Goal: Find specific page/section: Find specific page/section

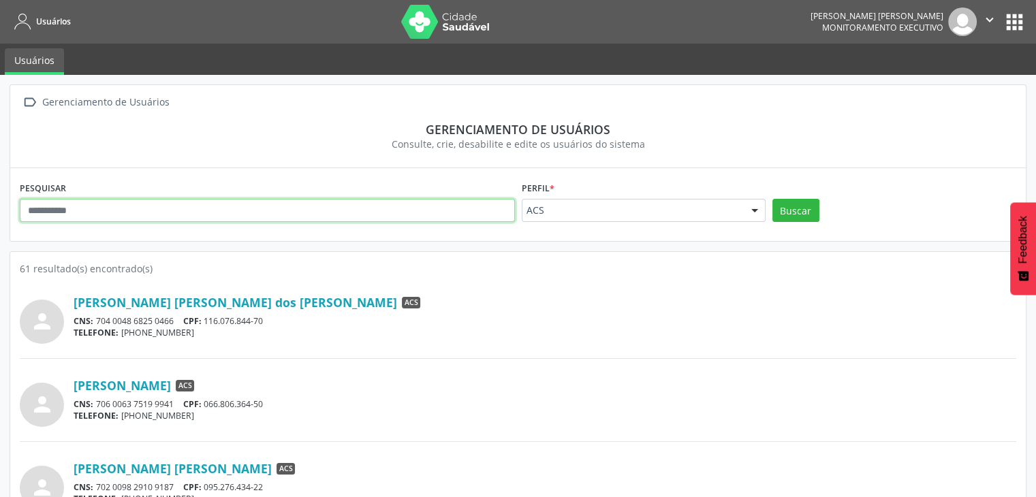
click at [127, 215] on input "text" at bounding box center [267, 210] width 495 height 23
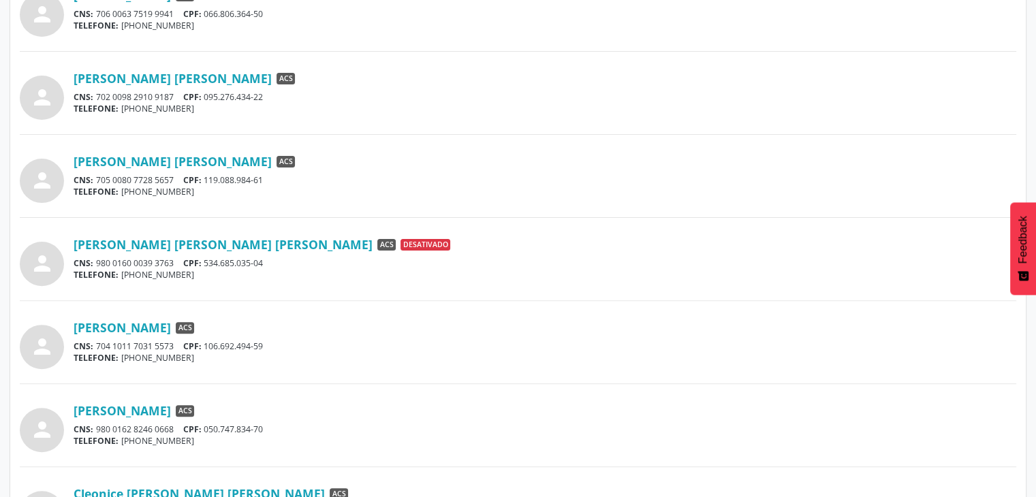
scroll to position [453, 0]
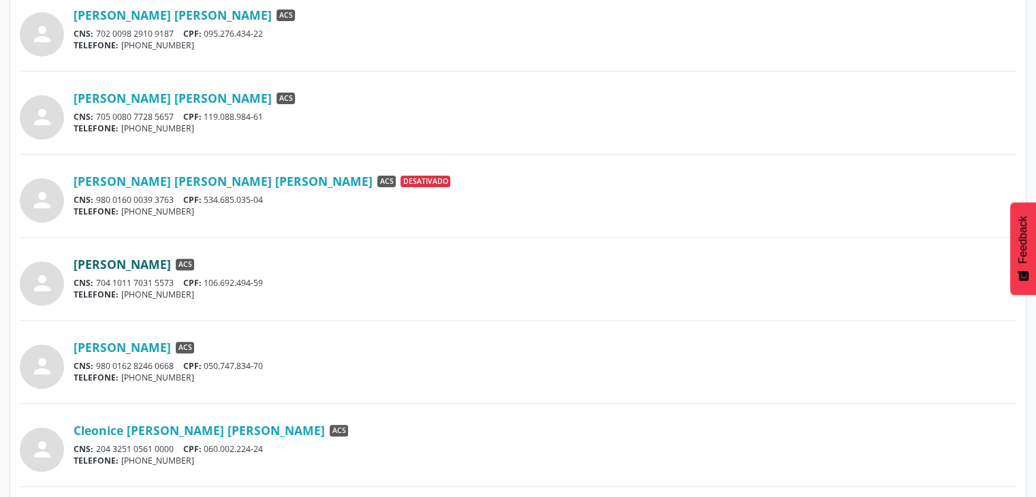
click at [163, 262] on link "[PERSON_NAME]" at bounding box center [122, 264] width 97 height 15
click at [155, 352] on link "[PERSON_NAME]" at bounding box center [122, 347] width 97 height 15
click at [158, 428] on link "Cleonice [PERSON_NAME] [PERSON_NAME]" at bounding box center [199, 430] width 251 height 15
click at [355, 418] on div "person [PERSON_NAME] [PERSON_NAME] [PERSON_NAME] ACS CNS: 204 3251 0561 0000 CP…" at bounding box center [518, 445] width 996 height 54
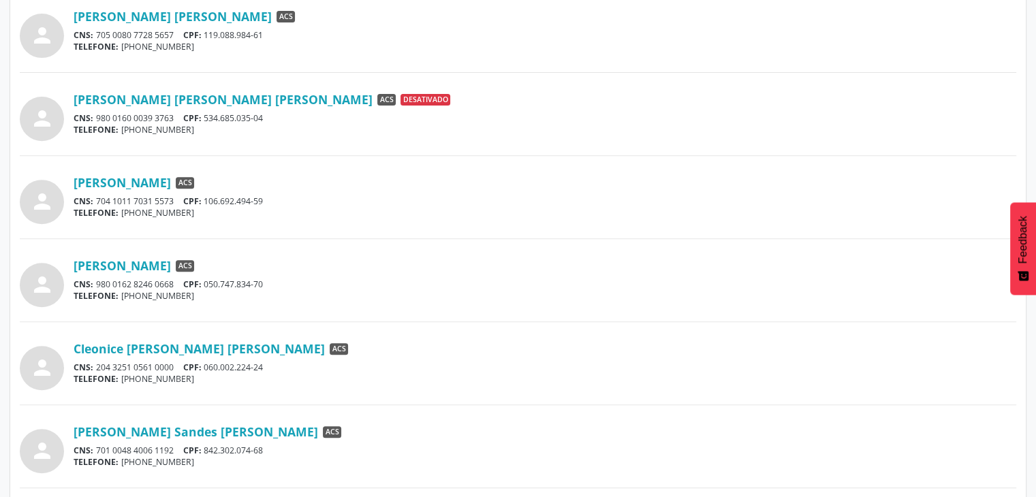
scroll to position [562, 0]
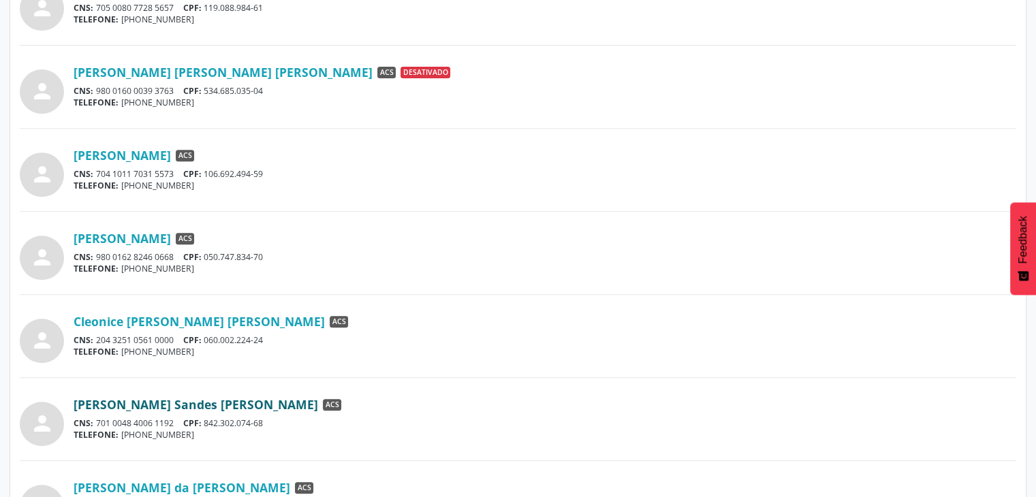
click at [253, 406] on link "[PERSON_NAME] Sandes [PERSON_NAME]" at bounding box center [196, 404] width 244 height 15
click at [558, 384] on div "person [PERSON_NAME] [PERSON_NAME] dos [PERSON_NAME] ACS CNS: 704 0048 6825 046…" at bounding box center [518, 328] width 996 height 1231
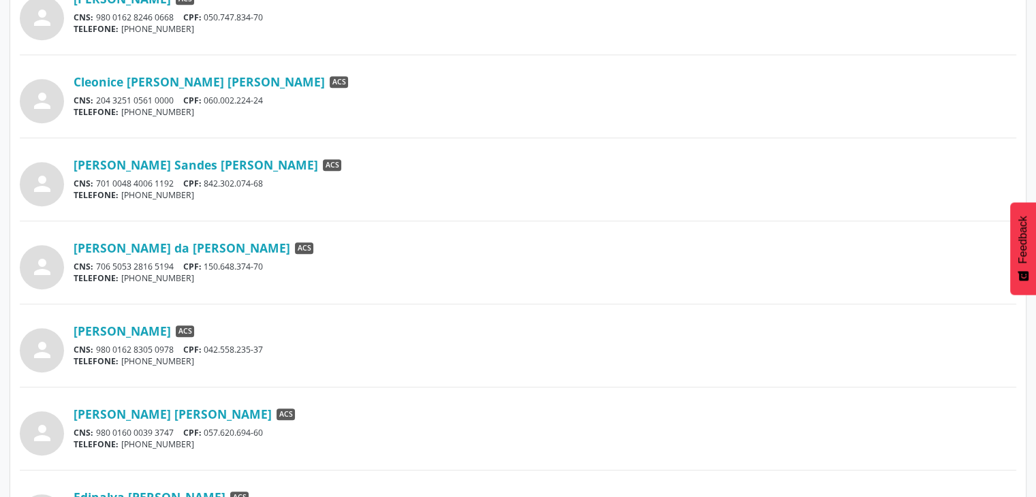
scroll to position [808, 0]
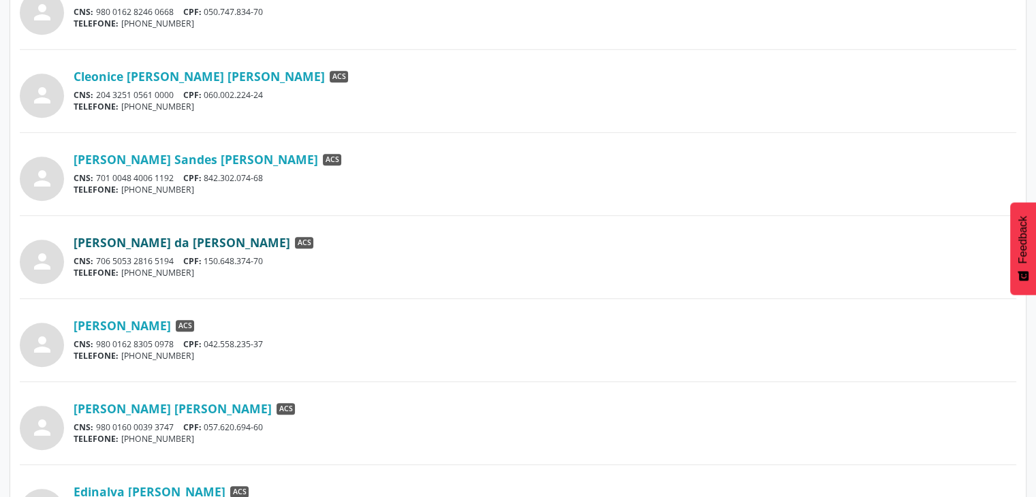
click at [200, 246] on link "[PERSON_NAME] da [PERSON_NAME]" at bounding box center [182, 242] width 217 height 15
click at [171, 320] on link "[PERSON_NAME]" at bounding box center [122, 325] width 97 height 15
click at [436, 313] on div "person [PERSON_NAME] ACS CNS: 980 0162 8305 0978 CPF: 042.558.235-37 TELEFONE: …" at bounding box center [518, 340] width 996 height 54
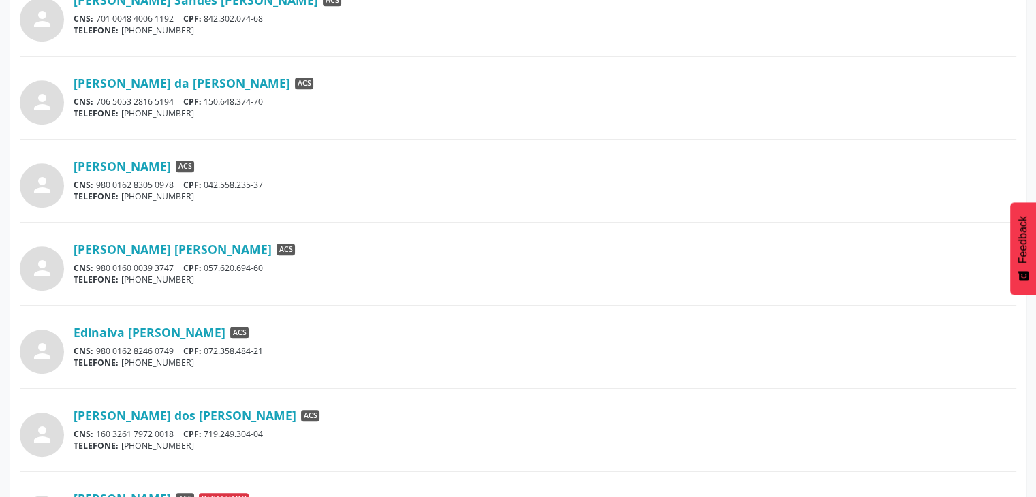
scroll to position [971, 0]
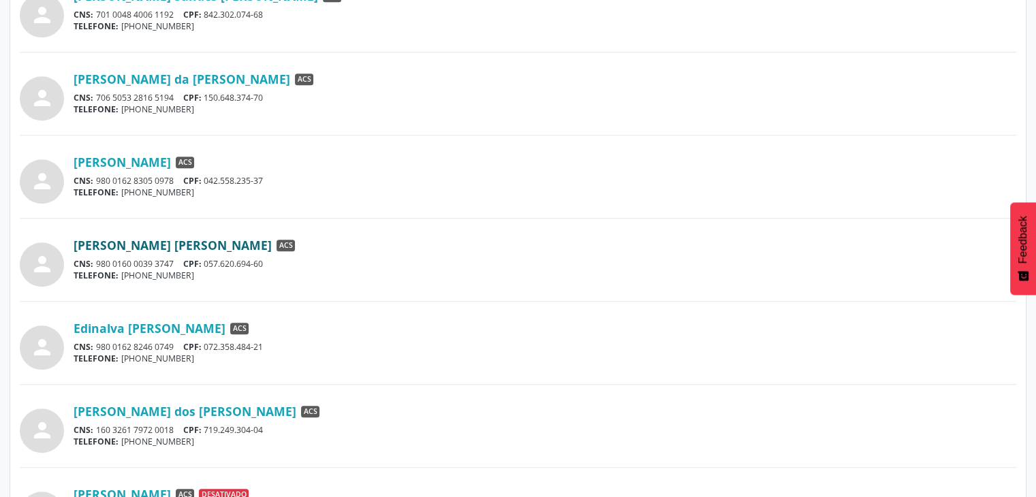
click at [180, 246] on link "[PERSON_NAME] [PERSON_NAME]" at bounding box center [173, 245] width 198 height 15
click at [185, 324] on link "Edinalva [PERSON_NAME]" at bounding box center [150, 328] width 152 height 15
click at [150, 414] on link "[PERSON_NAME] dos [PERSON_NAME]" at bounding box center [185, 411] width 223 height 15
click at [375, 417] on div "[PERSON_NAME] dos [PERSON_NAME] ACS CNS: 160 3261 7972 0018 CPF: 719.249.304-04…" at bounding box center [545, 426] width 942 height 44
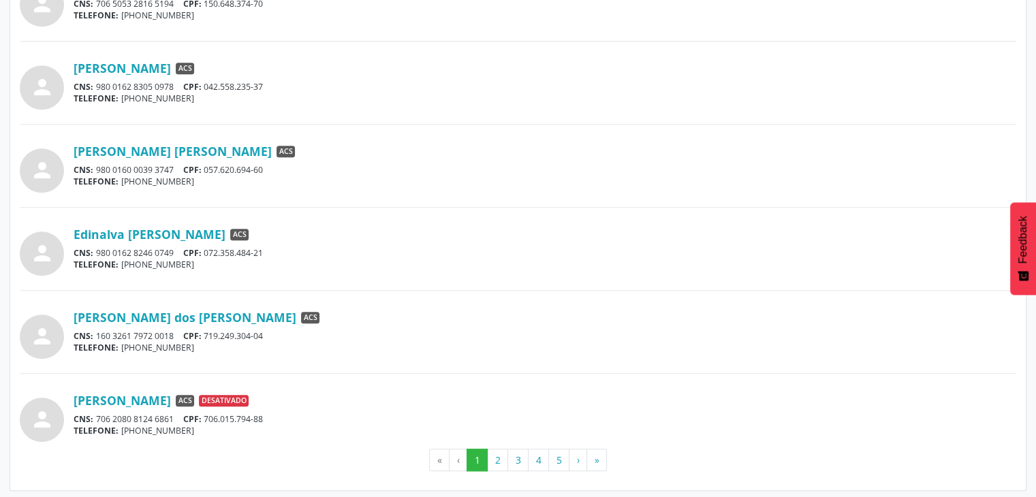
scroll to position [1066, 0]
click at [502, 458] on button "2" at bounding box center [497, 459] width 21 height 23
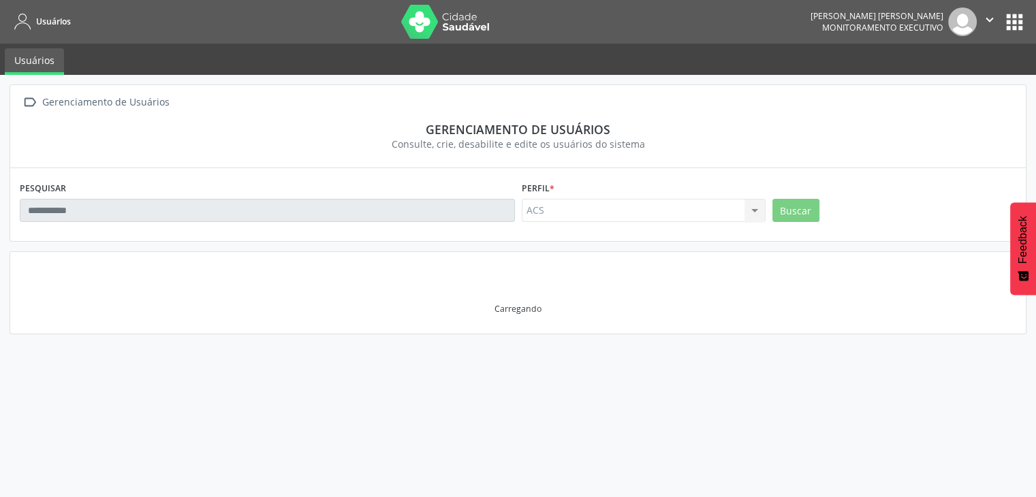
scroll to position [0, 0]
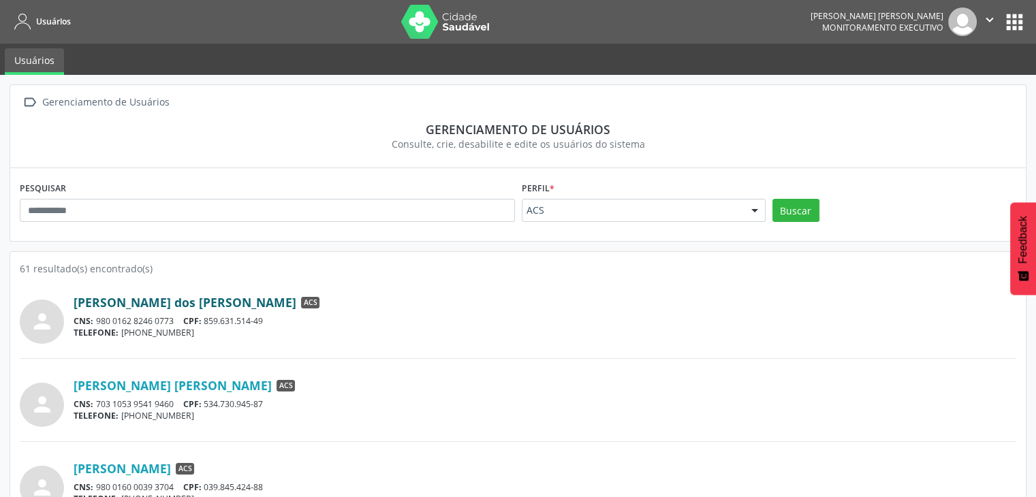
click at [118, 297] on link "[PERSON_NAME] dos [PERSON_NAME]" at bounding box center [185, 302] width 223 height 15
click at [155, 387] on link "[PERSON_NAME] [PERSON_NAME]" at bounding box center [173, 385] width 198 height 15
click at [166, 470] on link "[PERSON_NAME]" at bounding box center [122, 468] width 97 height 15
click at [410, 400] on div "CNS: 703 1053 9541 9460 CPF: 534.730.945-87" at bounding box center [545, 404] width 942 height 12
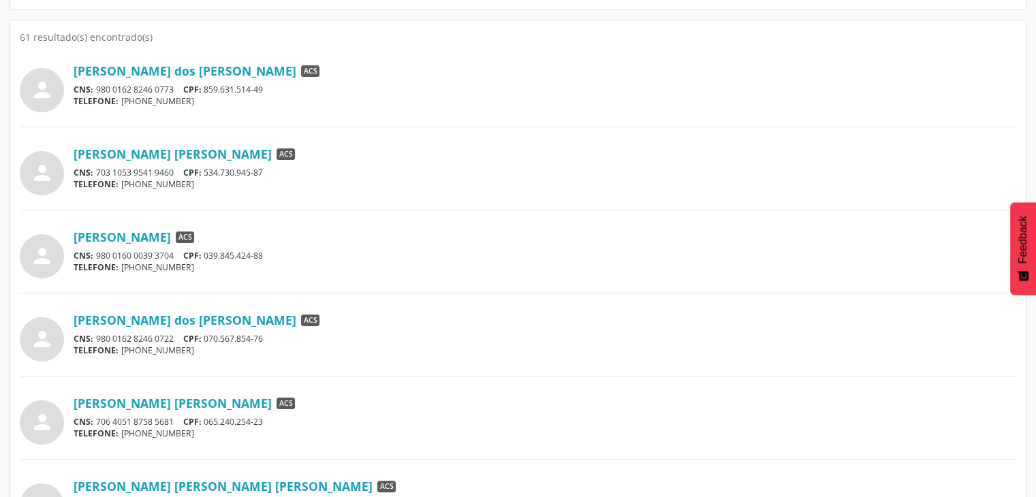
scroll to position [272, 0]
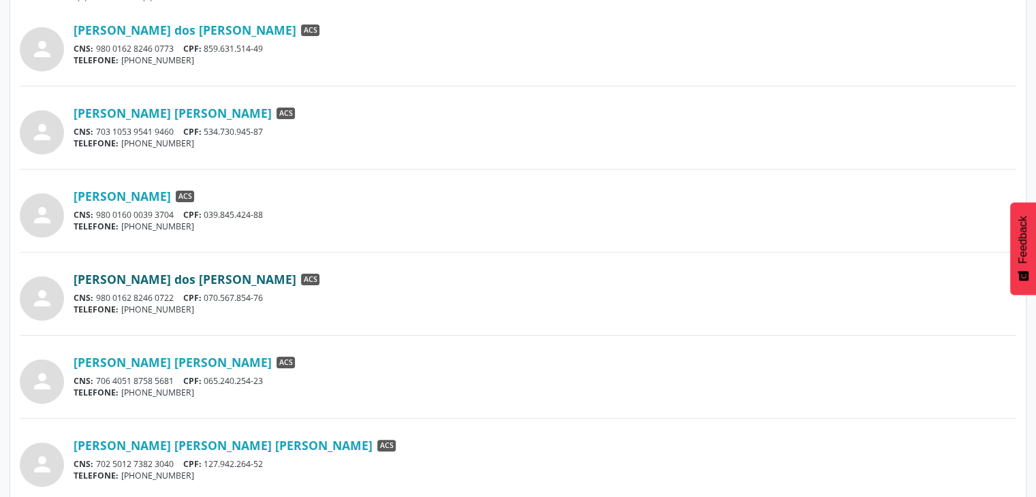
click at [214, 284] on link "[PERSON_NAME] dos [PERSON_NAME]" at bounding box center [185, 279] width 223 height 15
click at [367, 290] on div "[PERSON_NAME] dos [PERSON_NAME] ACS CNS: 980 0162 8246 0722 CPF: 070.567.854-76…" at bounding box center [545, 294] width 942 height 44
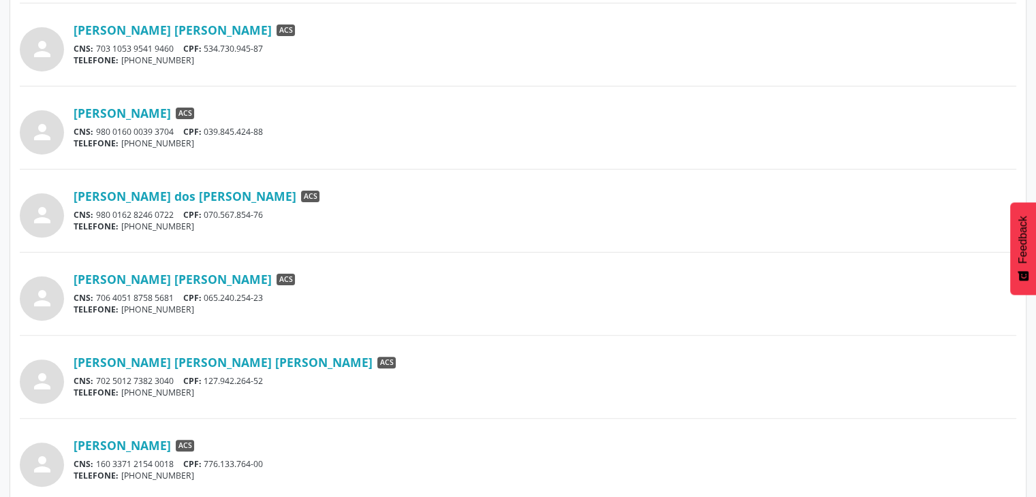
scroll to position [381, 0]
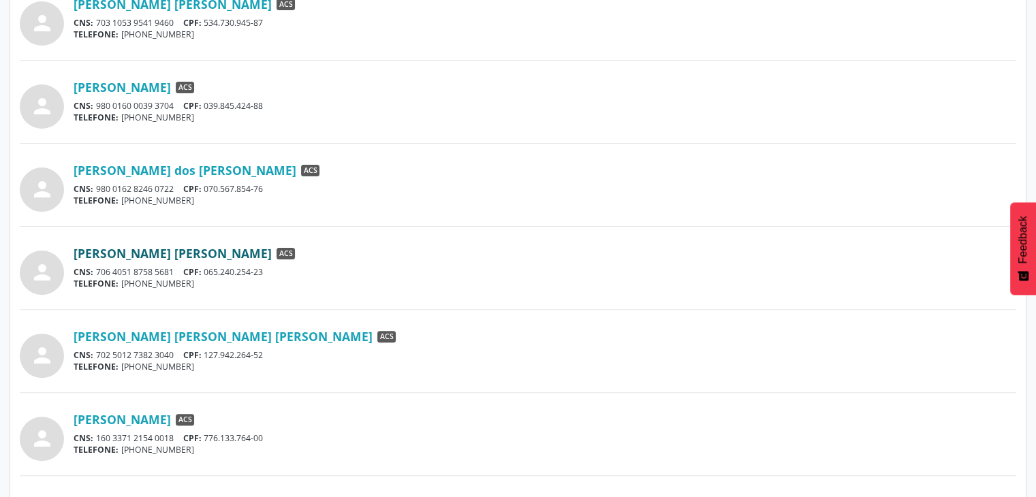
click at [145, 253] on link "[PERSON_NAME] [PERSON_NAME]" at bounding box center [173, 253] width 198 height 15
click at [120, 335] on link "[PERSON_NAME] [PERSON_NAME] [PERSON_NAME]" at bounding box center [223, 336] width 299 height 15
click at [136, 415] on link "[PERSON_NAME]" at bounding box center [122, 419] width 97 height 15
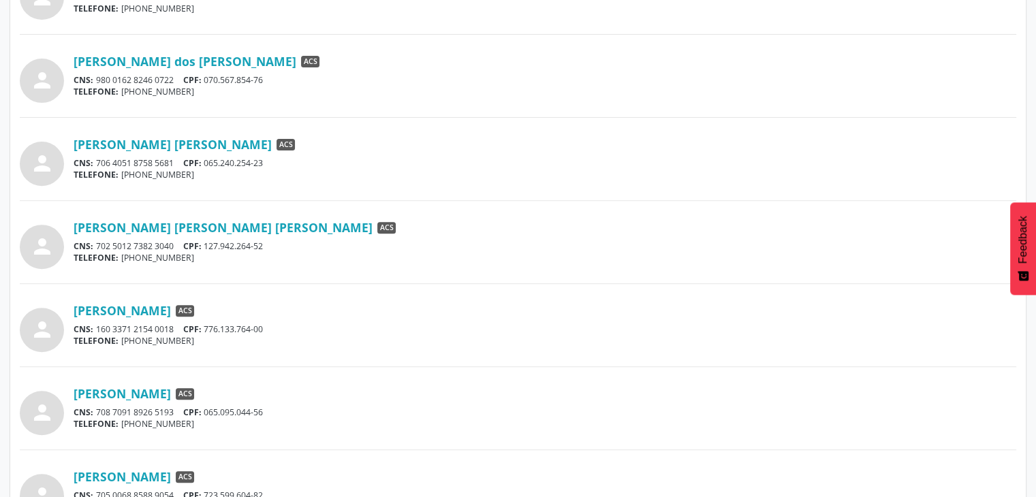
scroll to position [517, 0]
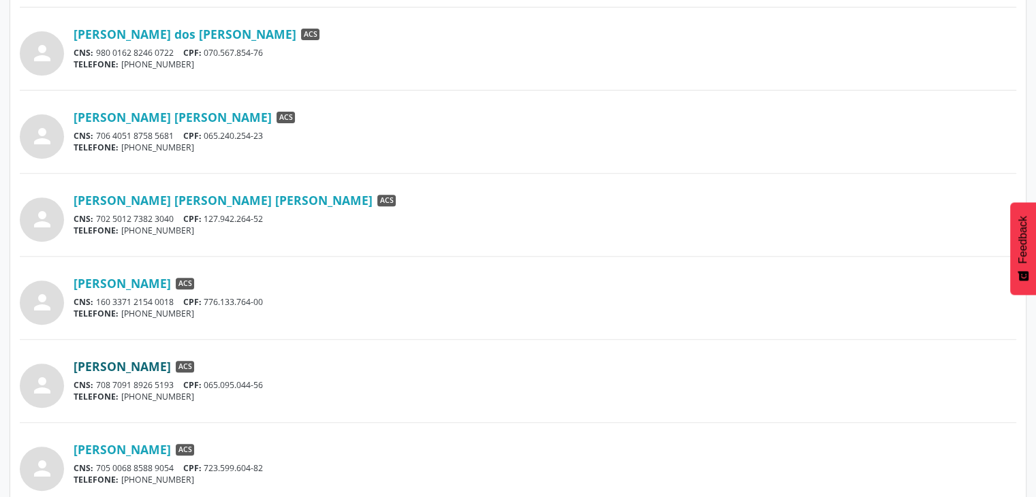
click at [171, 366] on link "[PERSON_NAME]" at bounding box center [122, 366] width 97 height 15
click at [133, 375] on div "[PERSON_NAME] ACS CNS: 708 7091 8926 5193 CPF: 065.095.044-56 TELEFONE: [PHONE_…" at bounding box center [545, 381] width 942 height 44
click at [125, 366] on link "[PERSON_NAME]" at bounding box center [122, 366] width 97 height 15
click at [131, 446] on link "[PERSON_NAME]" at bounding box center [122, 449] width 97 height 15
click at [379, 331] on div "person [PERSON_NAME] ACS CNS: 160 3371 2154 0018 CPF: 776.133.764-00 TELEFONE: …" at bounding box center [518, 305] width 996 height 69
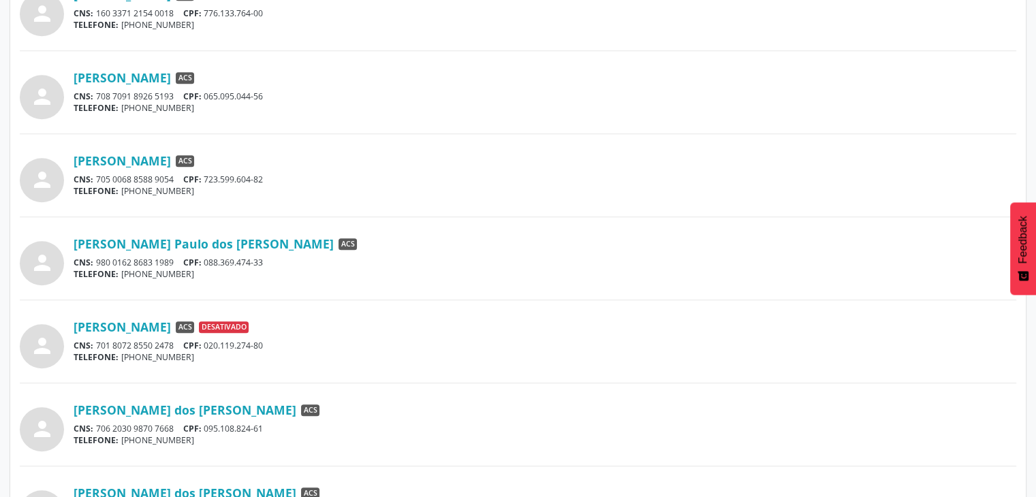
scroll to position [844, 0]
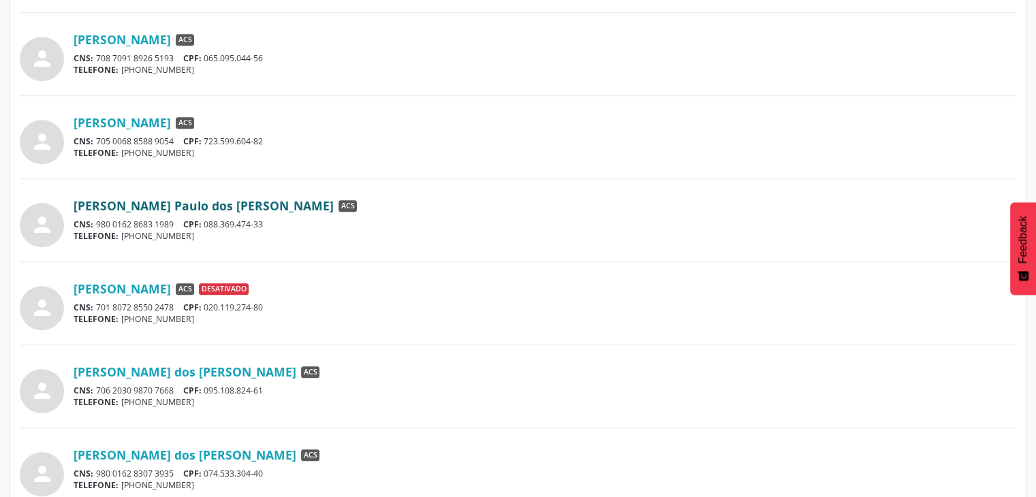
click at [185, 203] on link "[PERSON_NAME] Paulo dos [PERSON_NAME]" at bounding box center [204, 205] width 260 height 15
click at [173, 364] on link "[PERSON_NAME] dos [PERSON_NAME]" at bounding box center [185, 371] width 223 height 15
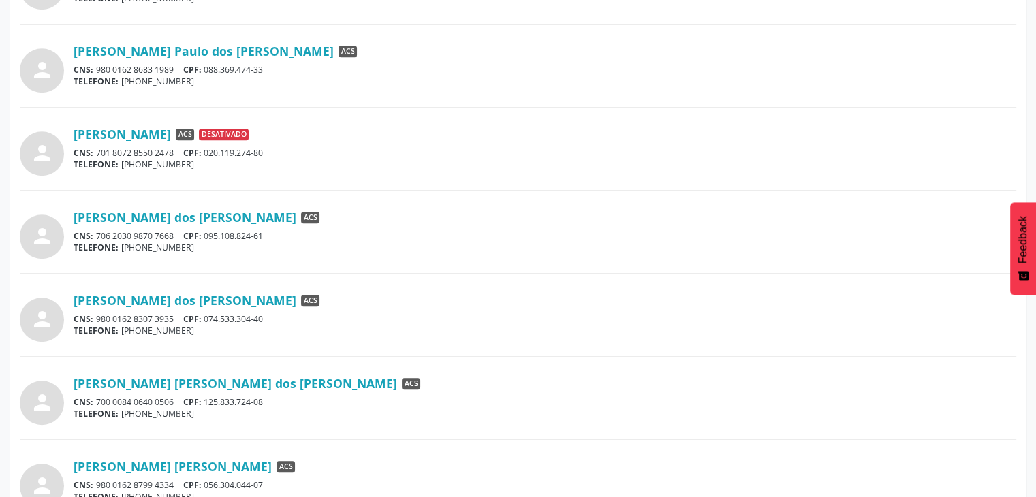
scroll to position [1066, 0]
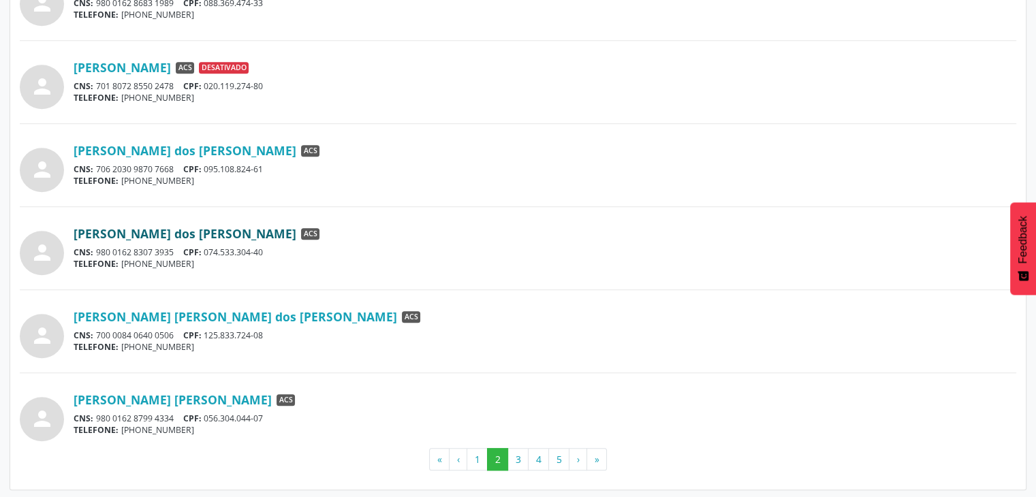
click at [177, 232] on link "[PERSON_NAME] dos [PERSON_NAME]" at bounding box center [185, 233] width 223 height 15
click at [153, 313] on link "[PERSON_NAME] [PERSON_NAME] dos [PERSON_NAME]" at bounding box center [235, 316] width 323 height 15
click at [163, 398] on link "[PERSON_NAME] [PERSON_NAME]" at bounding box center [173, 399] width 198 height 15
click at [520, 453] on button "3" at bounding box center [517, 459] width 21 height 23
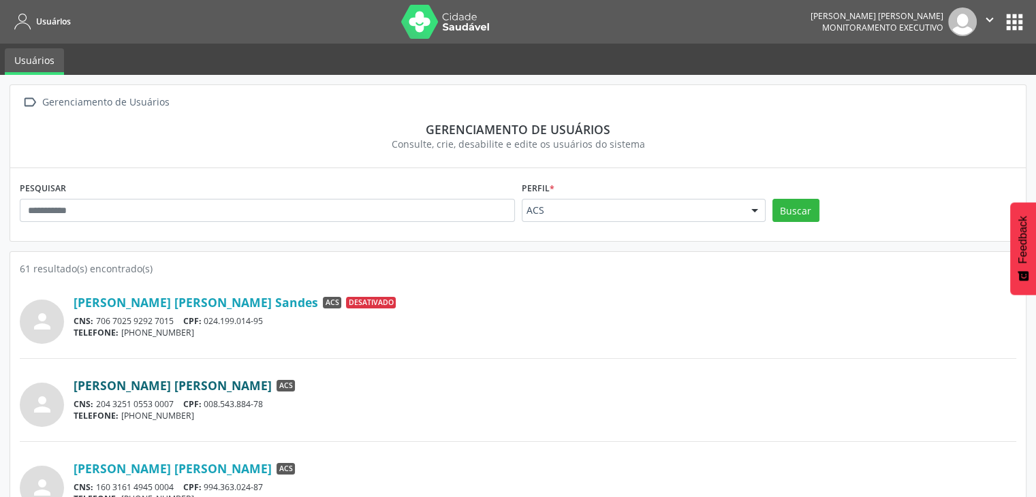
click at [177, 387] on link "[PERSON_NAME] [PERSON_NAME]" at bounding box center [173, 385] width 198 height 15
click at [148, 383] on link "[PERSON_NAME] [PERSON_NAME]" at bounding box center [173, 385] width 198 height 15
click at [277, 474] on div "[PERSON_NAME] [PERSON_NAME] ACS CNS: 160 3161 4945 0004 CPF: 994.363.024-87 TEL…" at bounding box center [545, 483] width 942 height 44
click at [272, 474] on link "[PERSON_NAME] [PERSON_NAME]" at bounding box center [173, 468] width 198 height 15
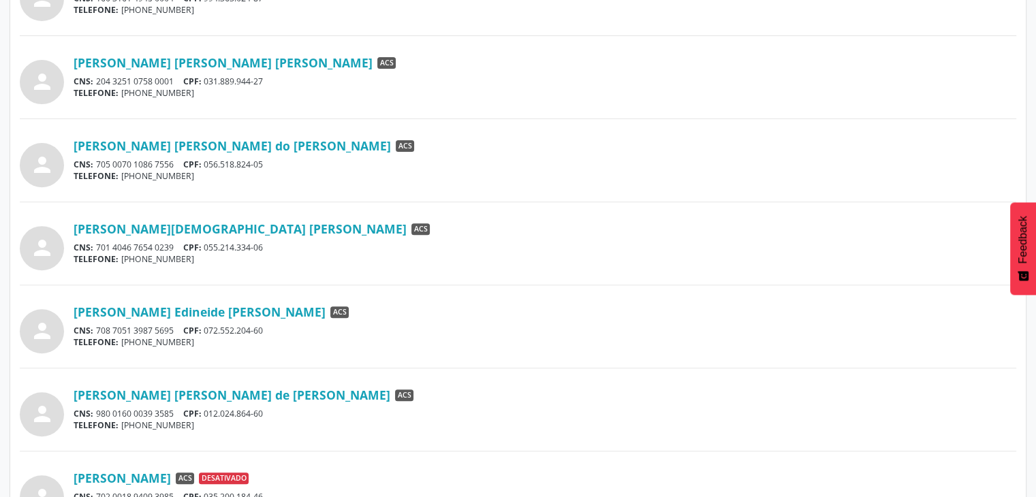
scroll to position [490, 0]
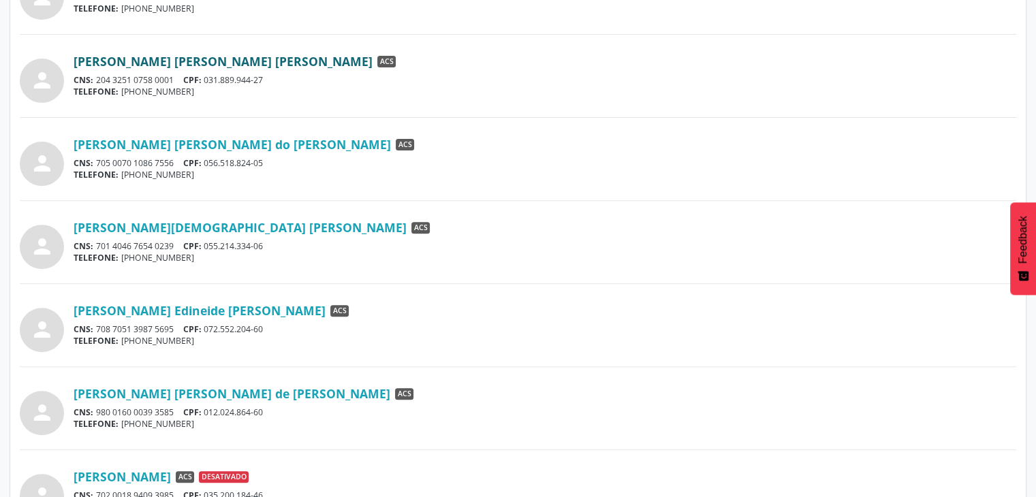
click at [159, 60] on link "[PERSON_NAME] [PERSON_NAME] [PERSON_NAME]" at bounding box center [223, 61] width 299 height 15
click at [286, 140] on link "[PERSON_NAME] [PERSON_NAME] do [PERSON_NAME]" at bounding box center [232, 144] width 317 height 15
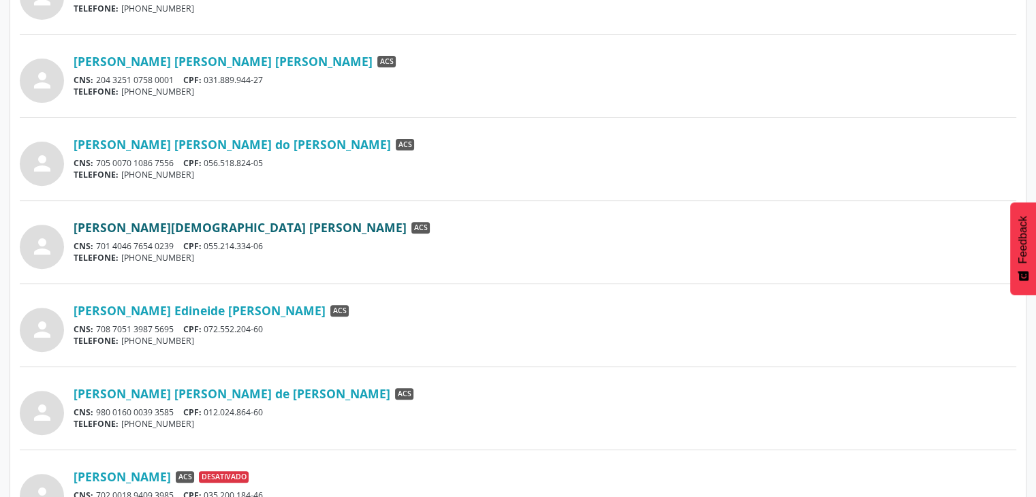
click at [221, 229] on link "[PERSON_NAME][DEMOGRAPHIC_DATA] [PERSON_NAME]" at bounding box center [240, 227] width 333 height 15
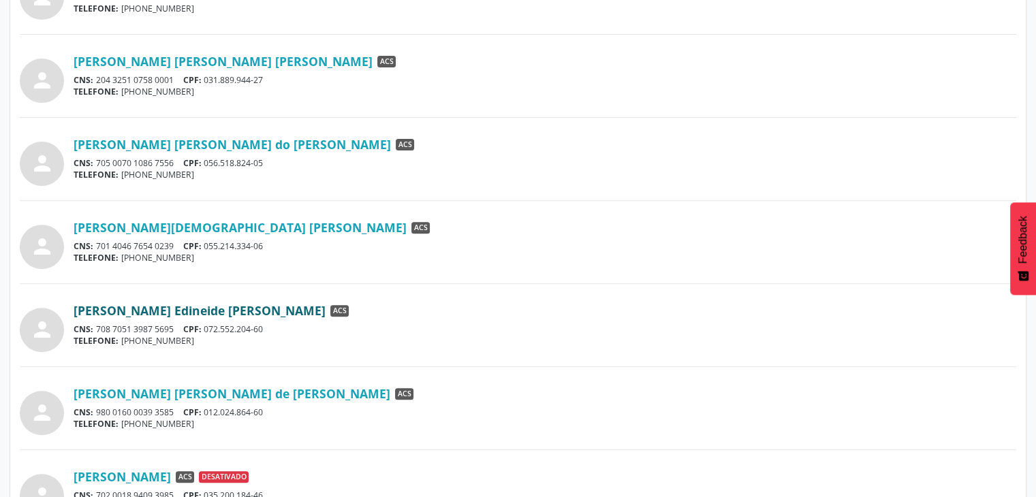
click at [174, 306] on link "[PERSON_NAME] Edineide [PERSON_NAME]" at bounding box center [200, 310] width 252 height 15
click at [167, 393] on link "[PERSON_NAME] [PERSON_NAME] de [PERSON_NAME]" at bounding box center [232, 393] width 317 height 15
click at [477, 300] on div "person [PERSON_NAME] Edineide [PERSON_NAME] ACS CNS: 708 7051 3987 5695 CPF: 07…" at bounding box center [518, 325] width 996 height 54
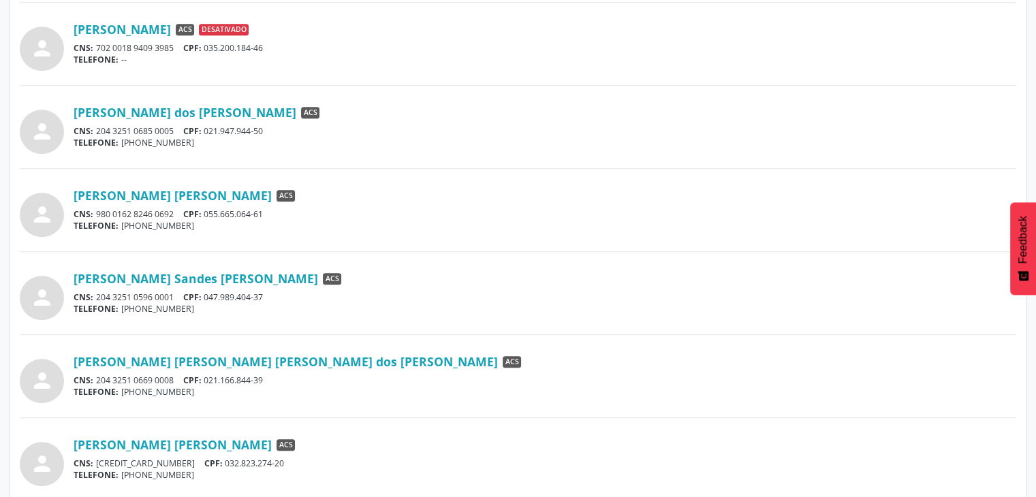
scroll to position [953, 0]
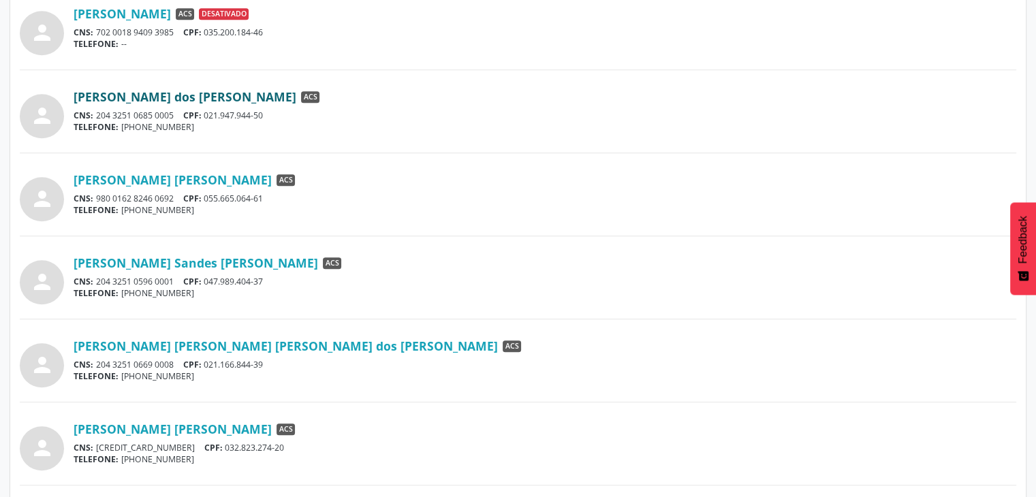
click at [268, 96] on link "[PERSON_NAME] dos [PERSON_NAME]" at bounding box center [185, 96] width 223 height 15
click at [249, 176] on link "[PERSON_NAME] [PERSON_NAME]" at bounding box center [173, 179] width 198 height 15
click at [197, 259] on link "[PERSON_NAME] Sandes [PERSON_NAME]" at bounding box center [196, 262] width 244 height 15
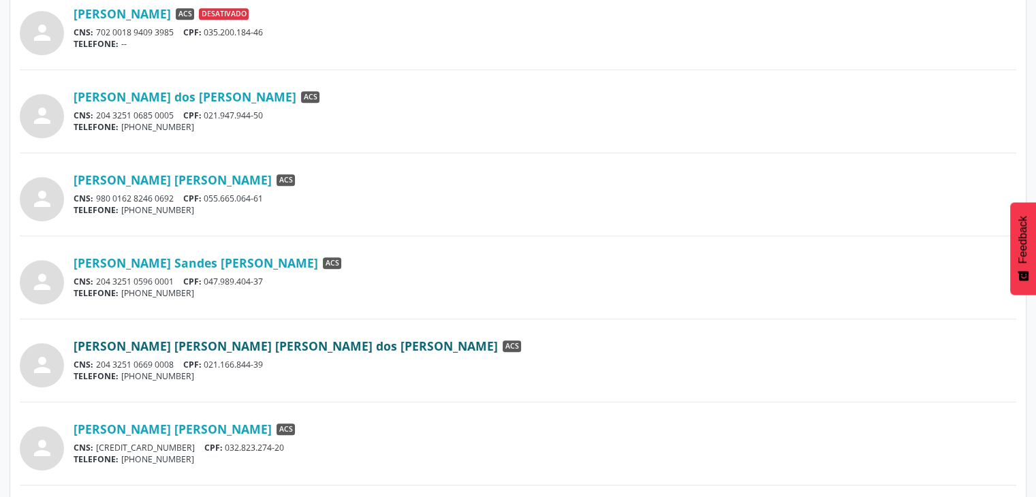
click at [236, 342] on link "[PERSON_NAME] [PERSON_NAME] [PERSON_NAME] dos [PERSON_NAME]" at bounding box center [286, 345] width 424 height 15
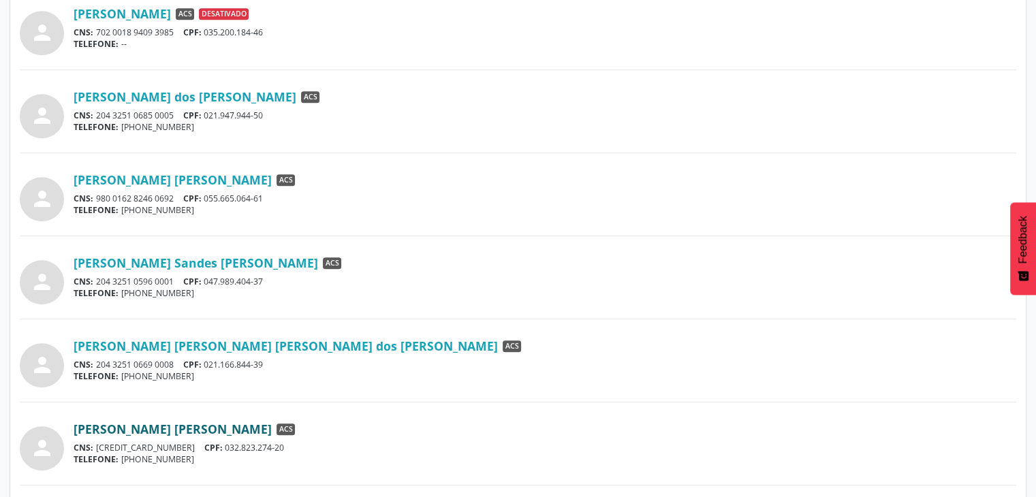
click at [101, 432] on link "[PERSON_NAME] [PERSON_NAME]" at bounding box center [173, 428] width 198 height 15
click at [360, 340] on div "[PERSON_NAME] [PERSON_NAME] [PERSON_NAME] dos [PERSON_NAME] ACS" at bounding box center [545, 345] width 942 height 15
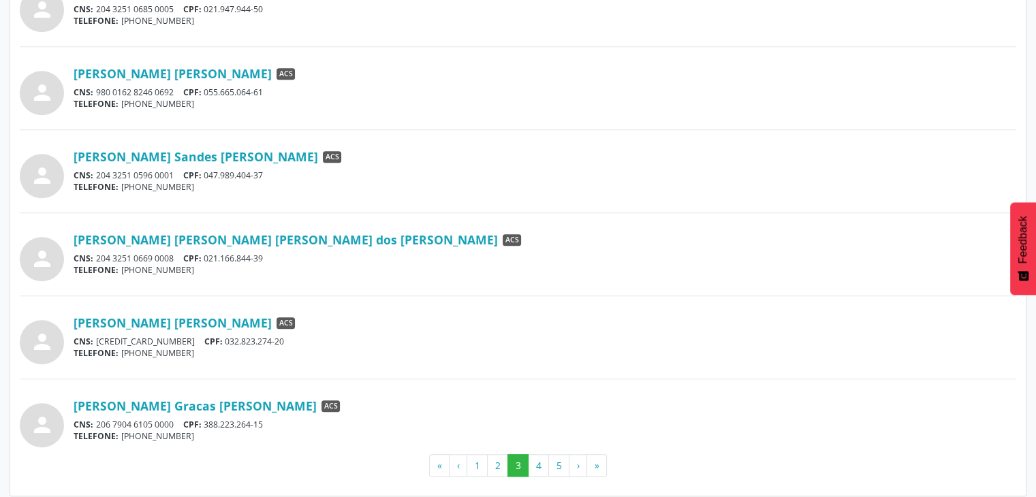
scroll to position [1066, 0]
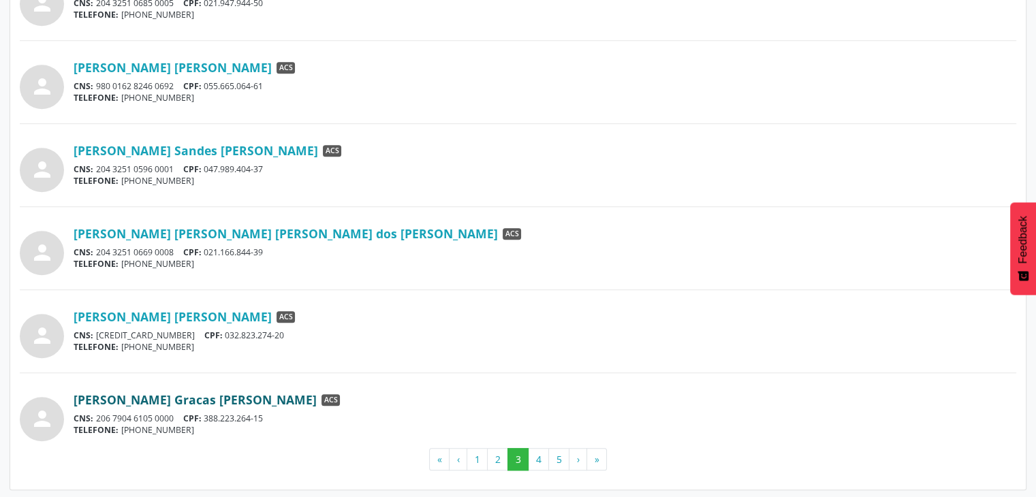
click at [147, 400] on link "[PERSON_NAME] Gracas [PERSON_NAME]" at bounding box center [195, 399] width 243 height 15
click at [544, 453] on button "4" at bounding box center [538, 459] width 21 height 23
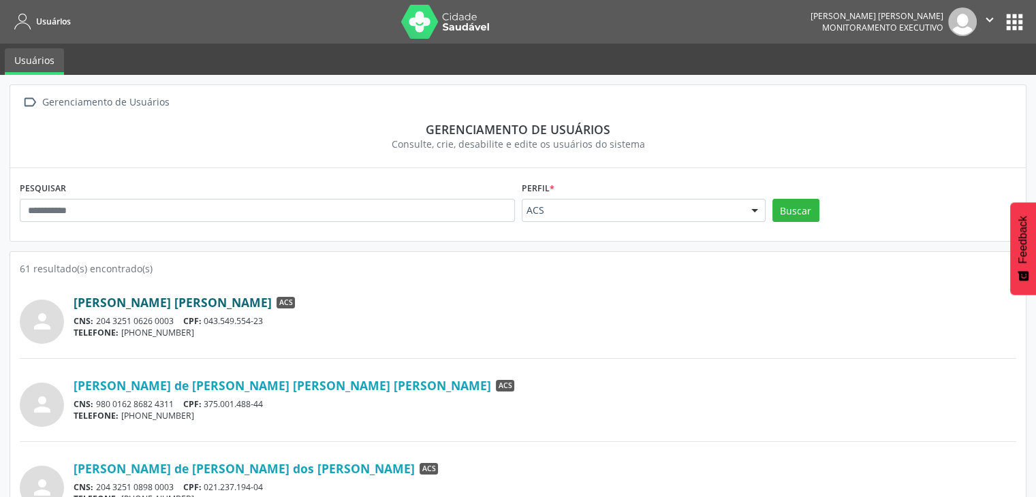
click at [224, 300] on link "[PERSON_NAME] [PERSON_NAME]" at bounding box center [173, 302] width 198 height 15
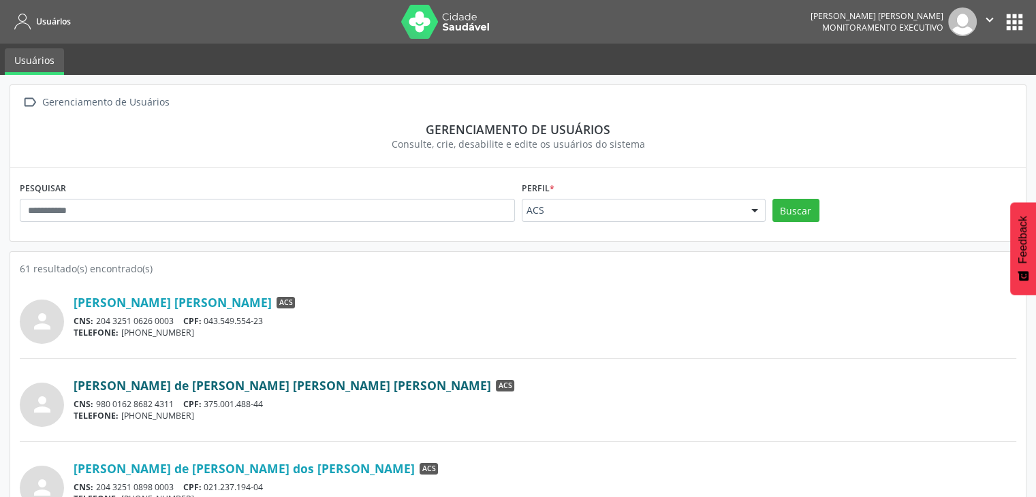
click at [193, 387] on link "[PERSON_NAME] de [PERSON_NAME] [PERSON_NAME] [PERSON_NAME]" at bounding box center [282, 385] width 417 height 15
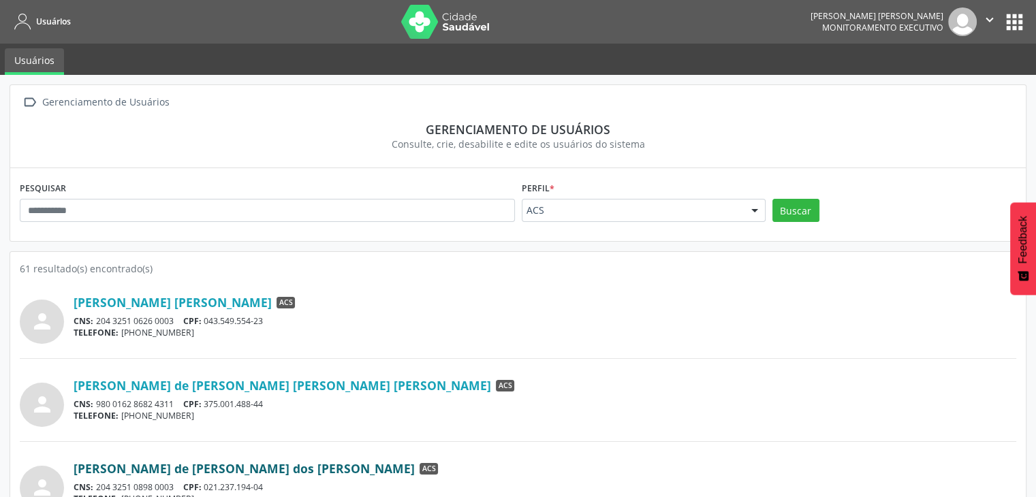
click at [245, 466] on link "[PERSON_NAME] de [PERSON_NAME] dos [PERSON_NAME]" at bounding box center [244, 468] width 341 height 15
click at [473, 321] on div "CNS: 204 3251 0626 0003 CPF: 043.549.554-23" at bounding box center [545, 321] width 942 height 12
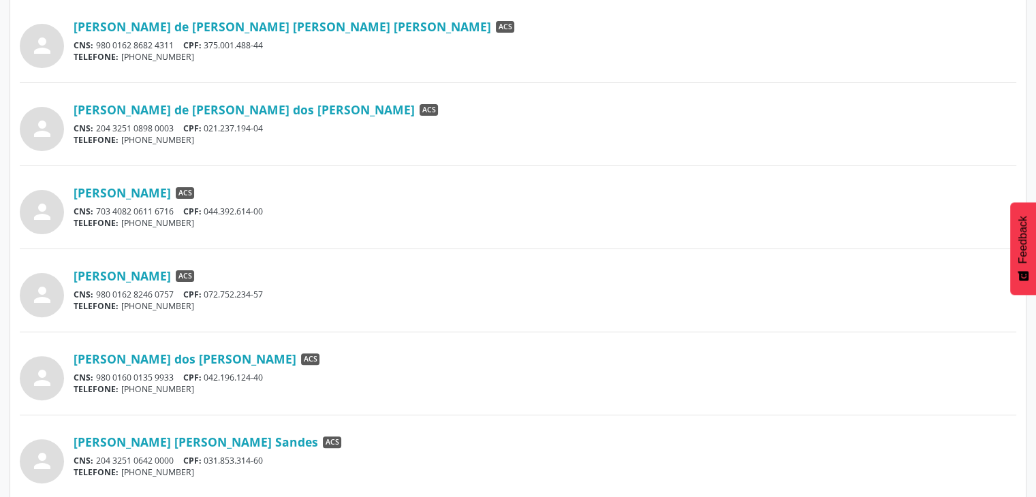
scroll to position [490, 0]
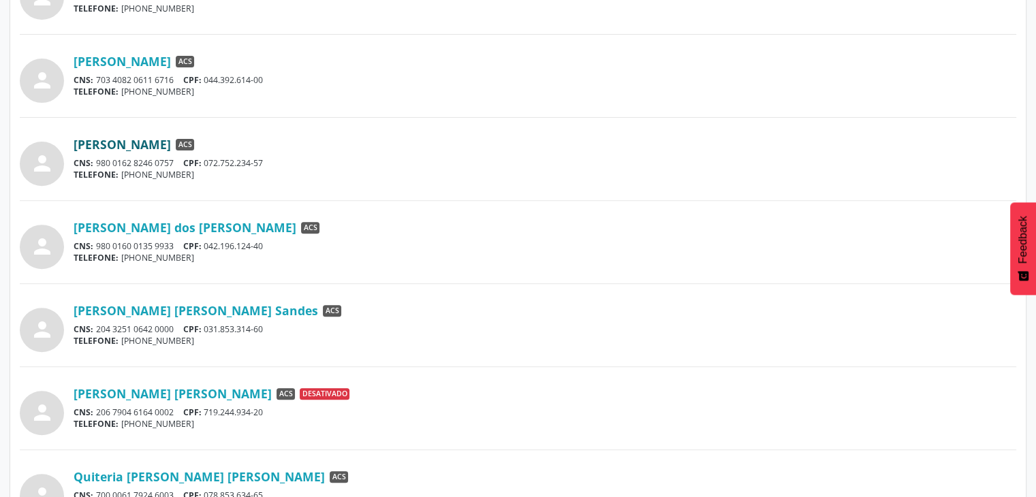
click at [171, 149] on link "[PERSON_NAME]" at bounding box center [122, 144] width 97 height 15
click at [206, 227] on link "[PERSON_NAME] dos [PERSON_NAME]" at bounding box center [185, 227] width 223 height 15
click at [223, 303] on link "[PERSON_NAME] [PERSON_NAME] Sandes" at bounding box center [196, 310] width 244 height 15
click at [403, 430] on div "person [PERSON_NAME] [PERSON_NAME] ACS Desativado CNS: 206 7904 6164 0002 CPF: …" at bounding box center [518, 408] width 996 height 54
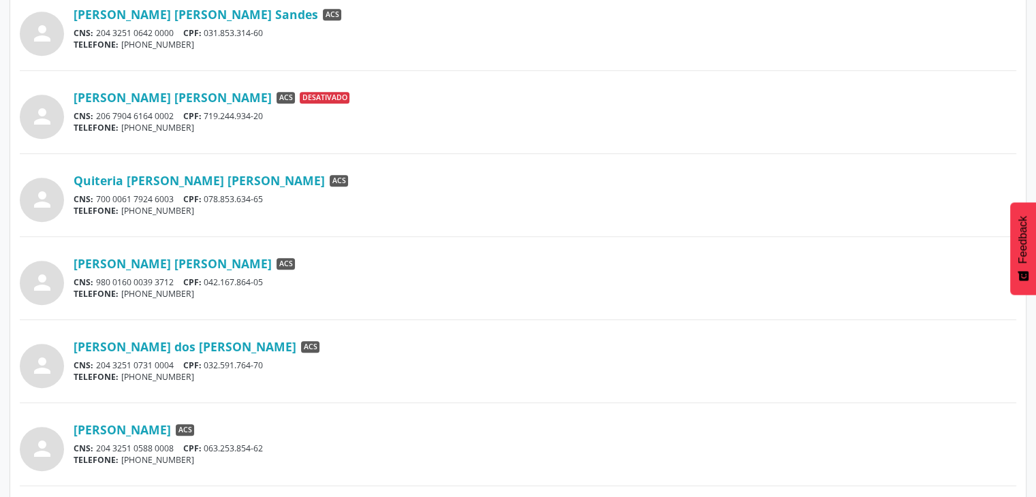
scroll to position [790, 0]
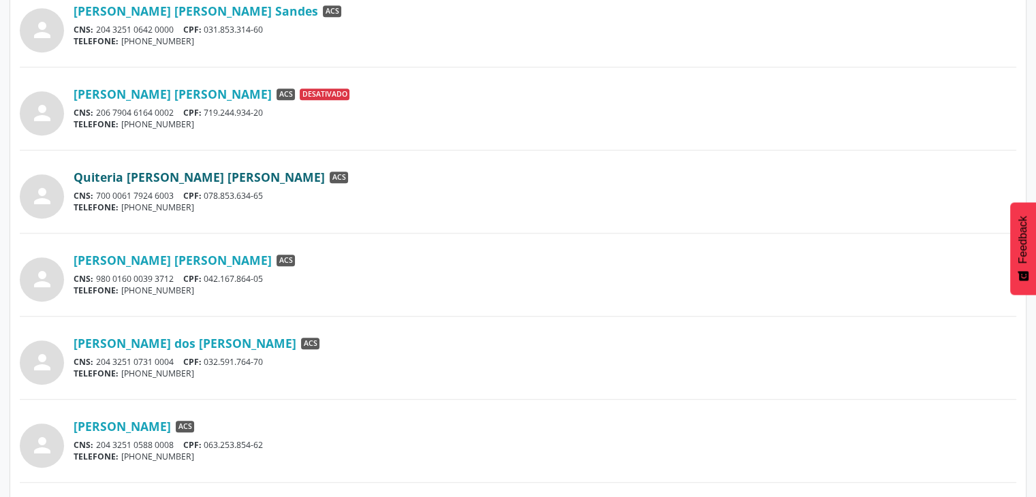
click at [213, 180] on link "Quiteria [PERSON_NAME] [PERSON_NAME]" at bounding box center [199, 177] width 251 height 15
click at [135, 262] on link "[PERSON_NAME] [PERSON_NAME]" at bounding box center [173, 260] width 198 height 15
click at [124, 344] on link "[PERSON_NAME] dos [PERSON_NAME]" at bounding box center [185, 343] width 223 height 15
click at [151, 430] on link "[PERSON_NAME]" at bounding box center [122, 426] width 97 height 15
click at [350, 368] on div "TELEFONE: [PHONE_NUMBER]" at bounding box center [545, 374] width 942 height 12
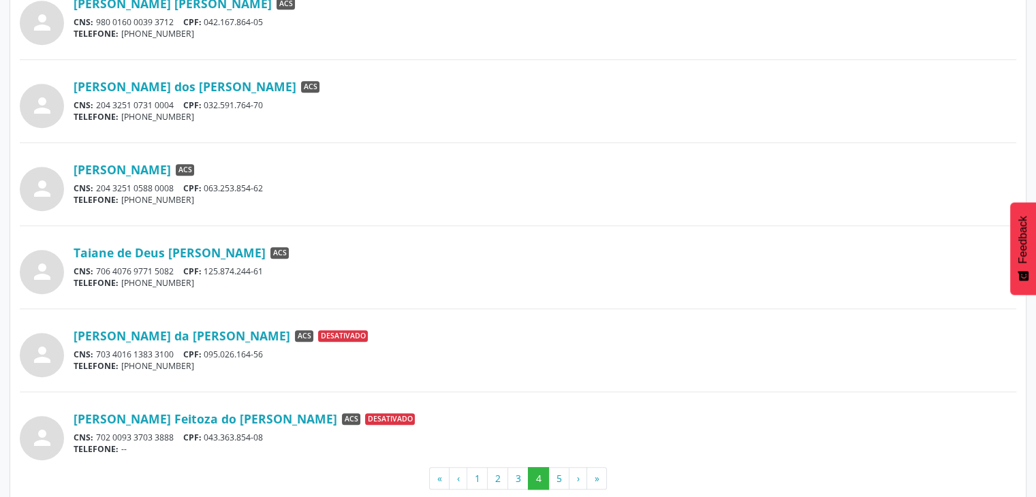
scroll to position [1062, 0]
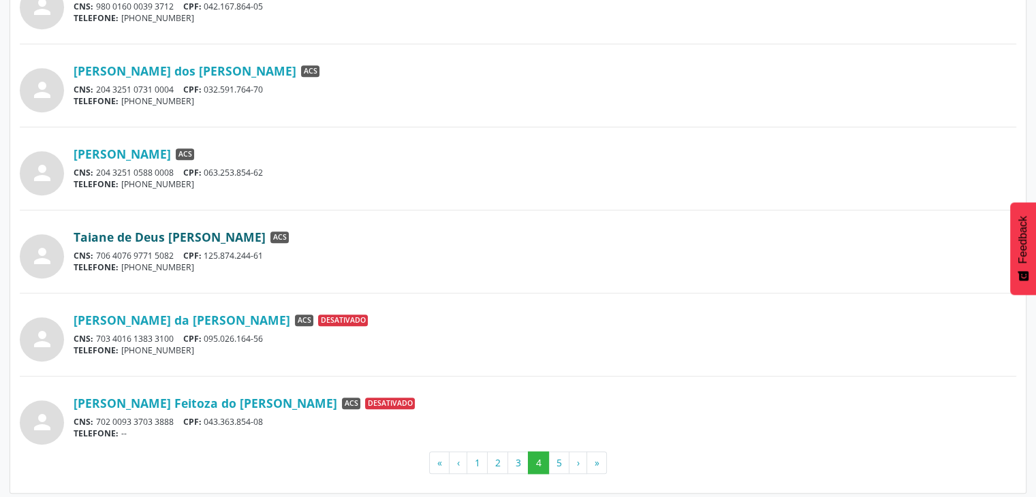
click at [232, 236] on link "Taiane de Deus [PERSON_NAME]" at bounding box center [170, 236] width 192 height 15
click at [560, 464] on button "5" at bounding box center [558, 462] width 21 height 23
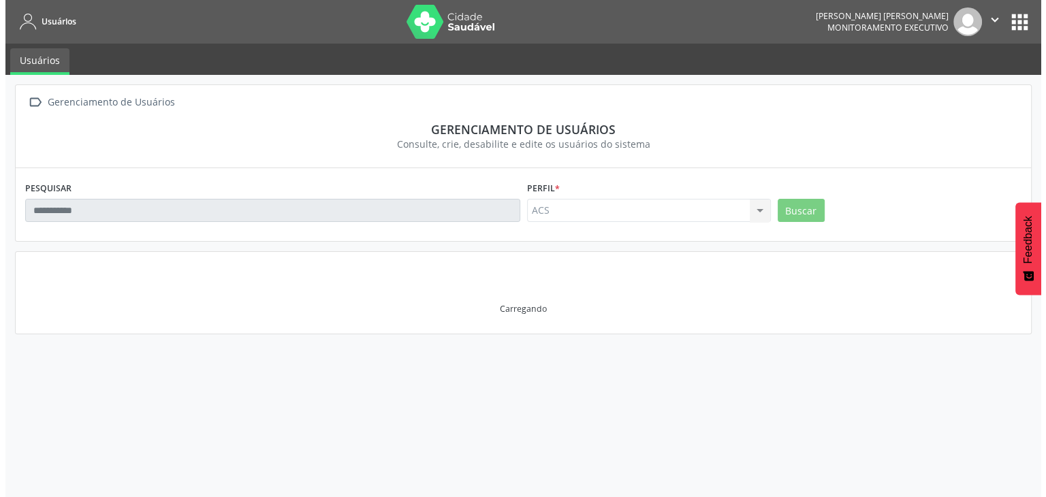
scroll to position [0, 0]
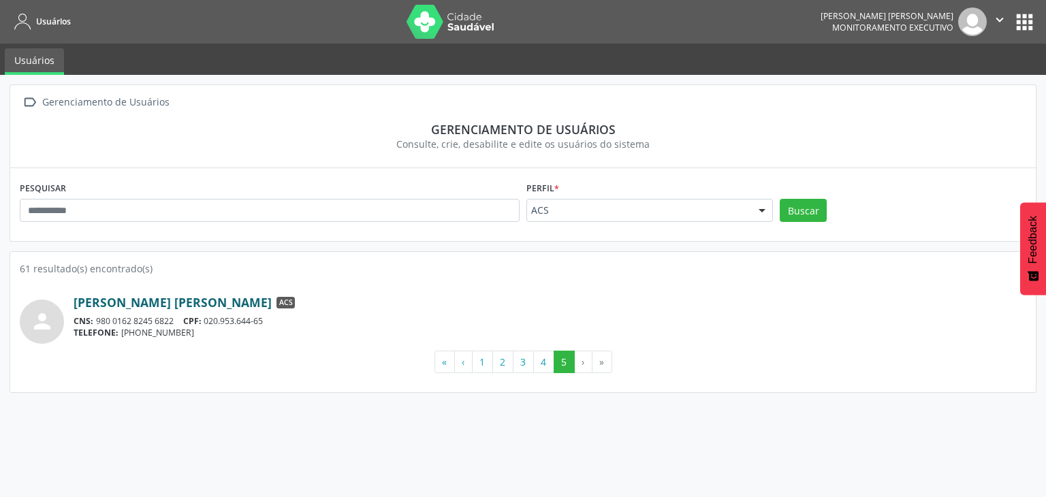
click at [123, 297] on link "[PERSON_NAME] [PERSON_NAME]" at bounding box center [173, 302] width 198 height 15
